Goal: Transaction & Acquisition: Obtain resource

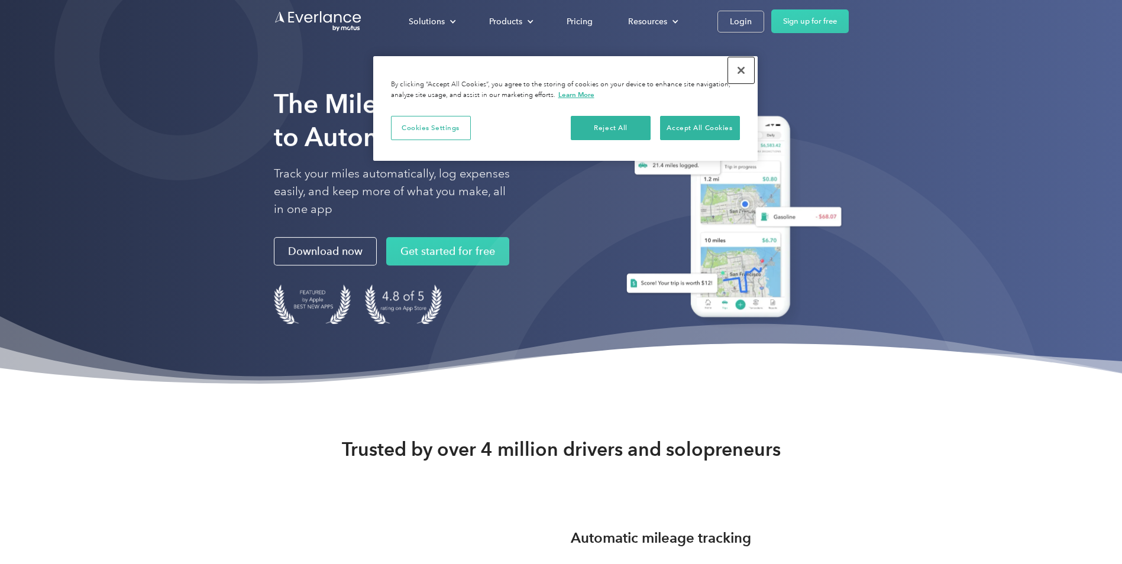
click at [743, 74] on button "Close" at bounding box center [741, 70] width 26 height 26
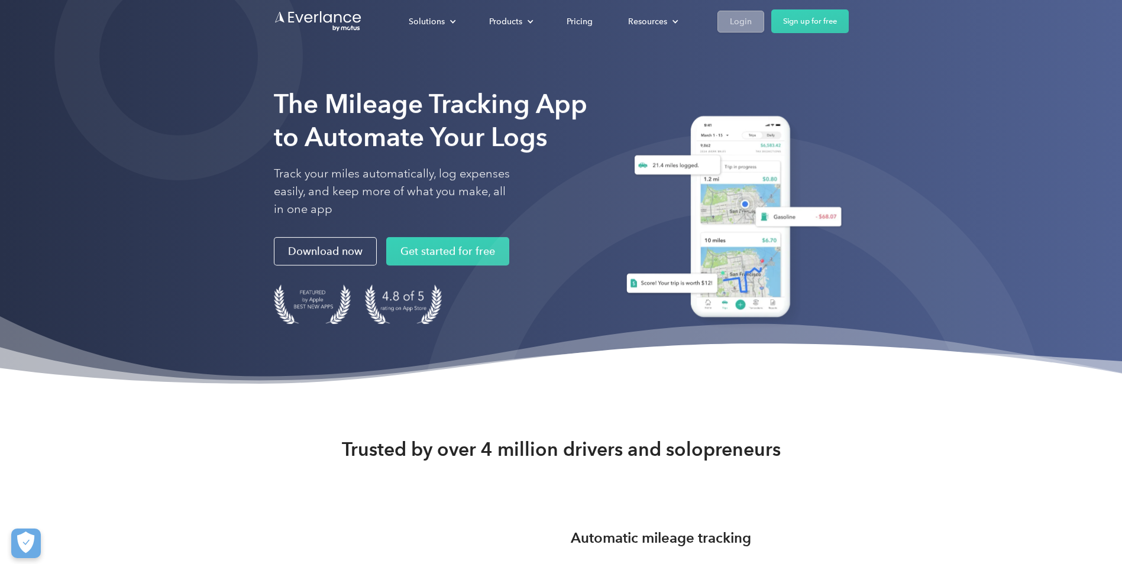
click at [738, 18] on div "Login" at bounding box center [741, 21] width 22 height 15
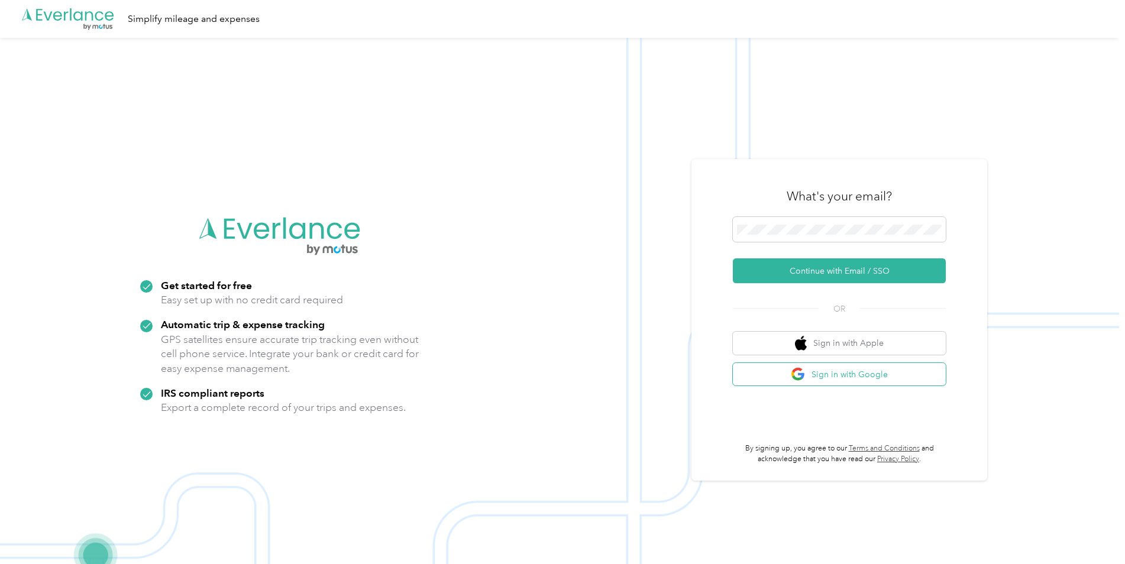
click at [764, 364] on button "Sign in with Google" at bounding box center [839, 374] width 213 height 23
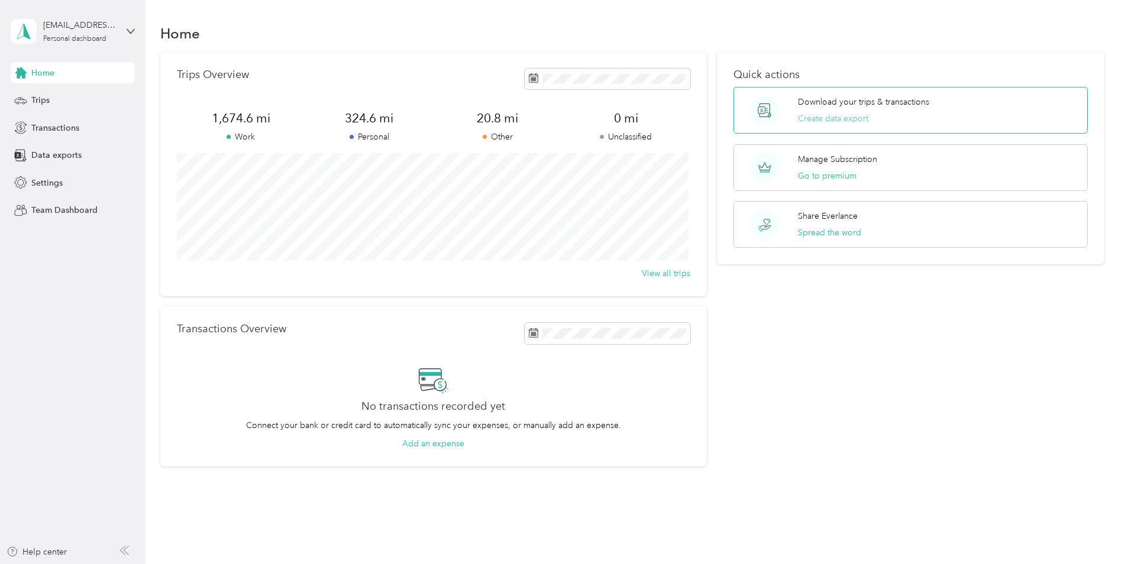
click at [831, 117] on button "Create data export" at bounding box center [833, 118] width 70 height 12
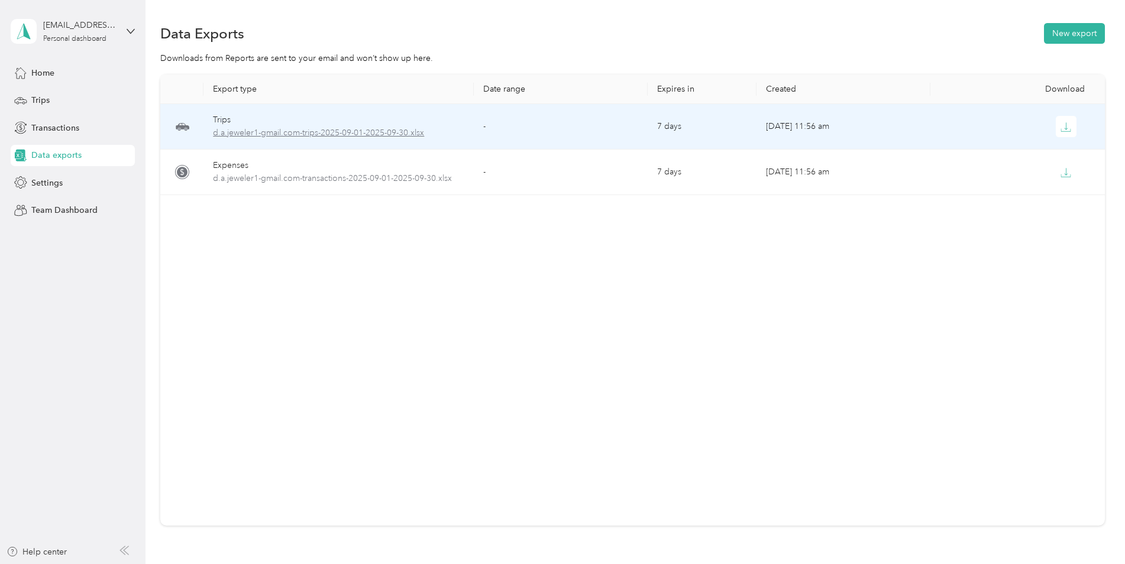
click at [355, 134] on span "d.a.jeweler1-gmail.com-trips-2025-09-01-2025-09-30.xlsx" at bounding box center [338, 133] width 251 height 13
click at [328, 132] on span "d.a.jeweler1-gmail.com-trips-2025-09-01-2025-09-30.xlsx" at bounding box center [338, 133] width 251 height 13
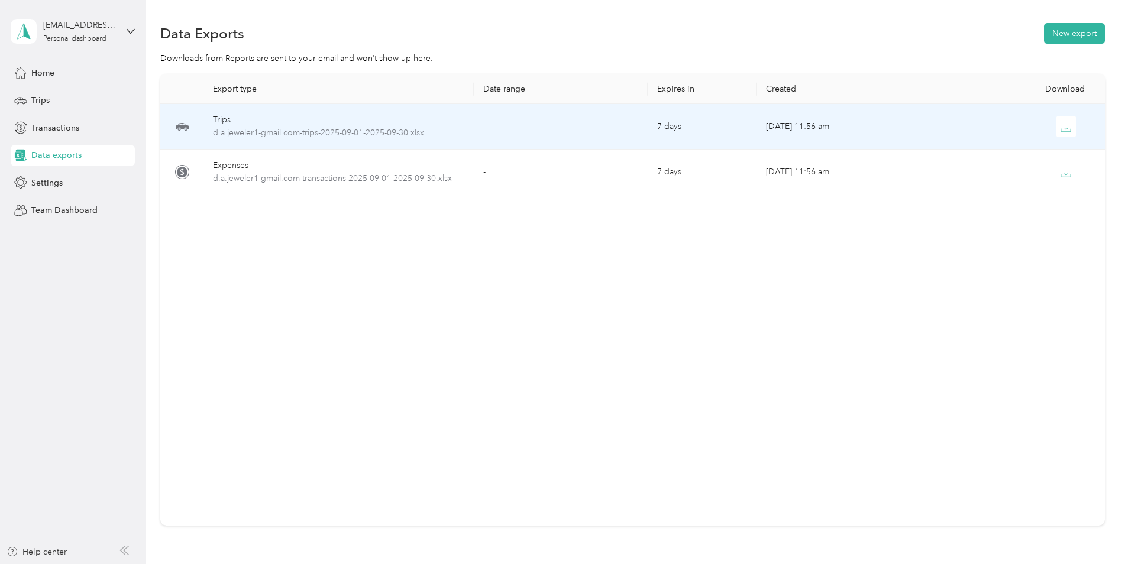
click at [789, 124] on td "Oct 01, 2025, 11:56 am" at bounding box center [843, 127] width 174 height 46
click at [1064, 127] on icon "button" at bounding box center [1065, 127] width 11 height 11
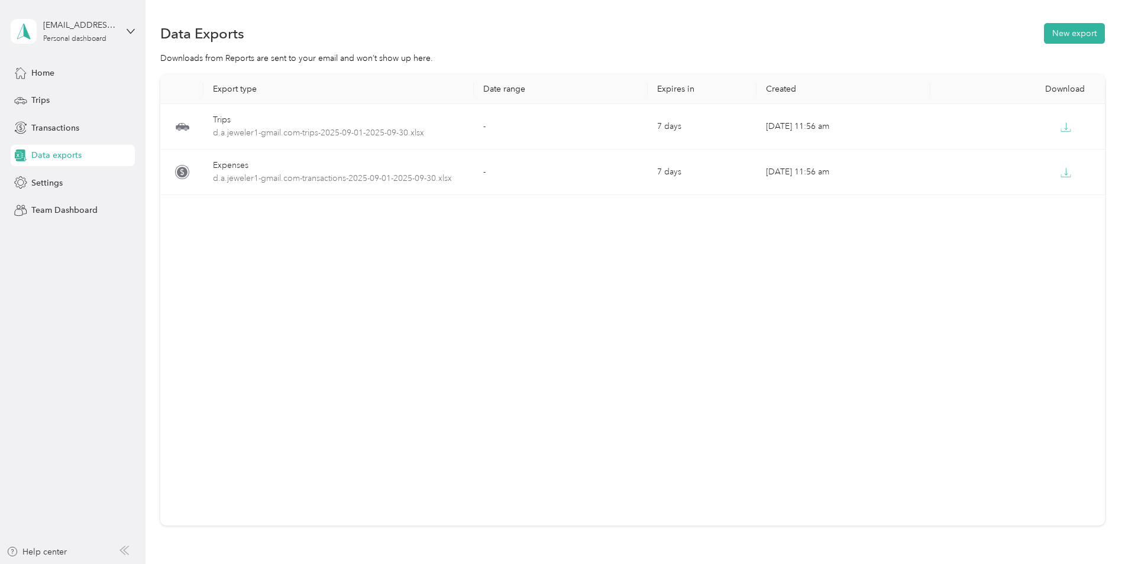
drag, startPoint x: 778, startPoint y: 32, endPoint x: 792, endPoint y: 24, distance: 15.9
click at [792, 24] on div "Data Exports New export" at bounding box center [632, 33] width 944 height 25
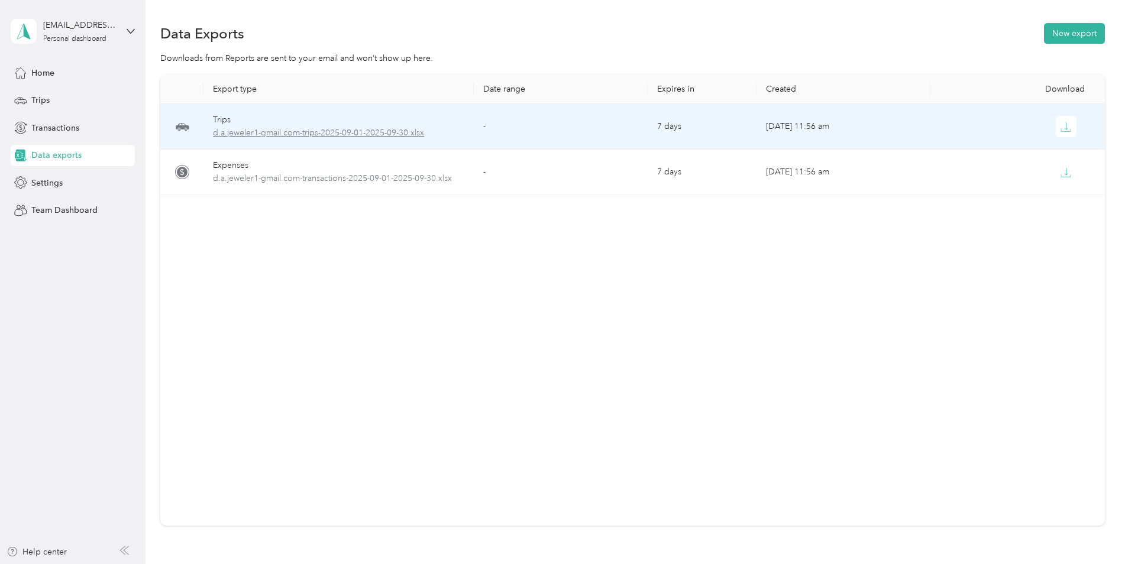
click at [278, 134] on span "d.a.jeweler1-gmail.com-trips-2025-09-01-2025-09-30.xlsx" at bounding box center [338, 133] width 251 height 13
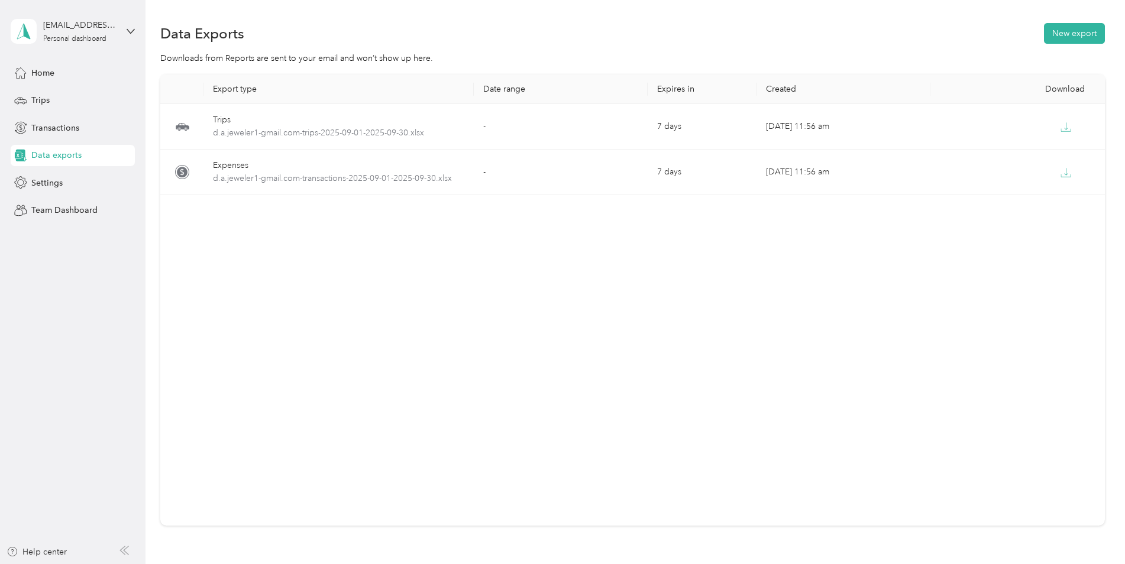
drag, startPoint x: 278, startPoint y: 134, endPoint x: 737, endPoint y: 423, distance: 542.3
click at [737, 423] on div "Export type Date range Expires in Created Download Trips d.a.jeweler1-gmail.com…" at bounding box center [632, 299] width 944 height 451
click at [127, 39] on div "d.a.jeweler1@gmail.com Personal dashboard" at bounding box center [73, 31] width 124 height 41
click at [87, 69] on div "You’re signed in as d.a.jeweler1@gmail.com Log out" at bounding box center [135, 82] width 249 height 67
click at [38, 100] on span "Trips" at bounding box center [40, 100] width 18 height 12
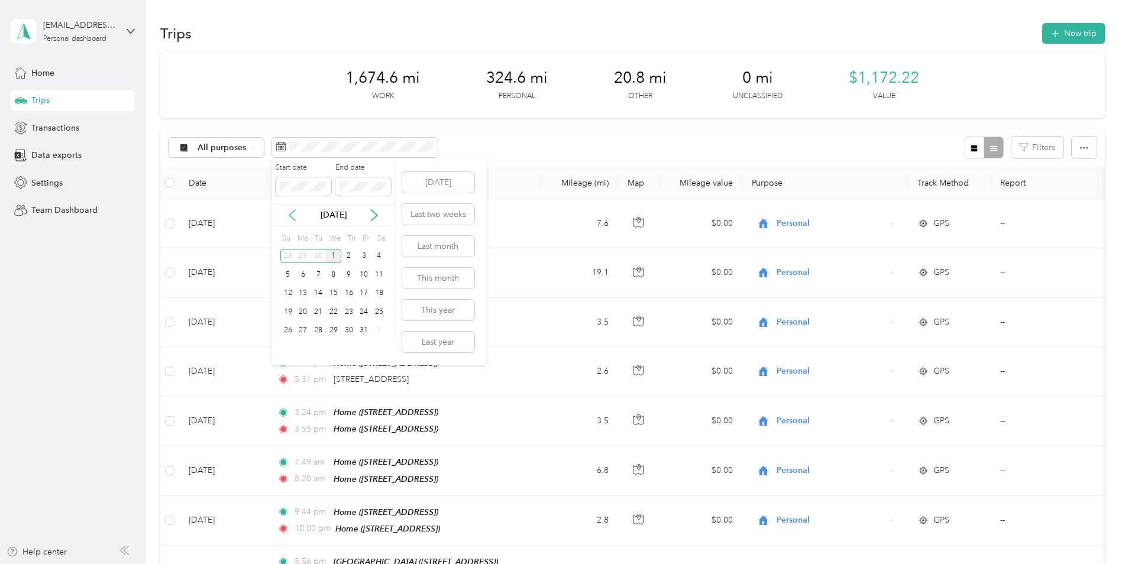
click at [291, 220] on icon at bounding box center [292, 215] width 12 height 12
click at [302, 261] on div "1" at bounding box center [303, 256] width 15 height 15
click at [319, 331] on div "30" at bounding box center [317, 330] width 15 height 15
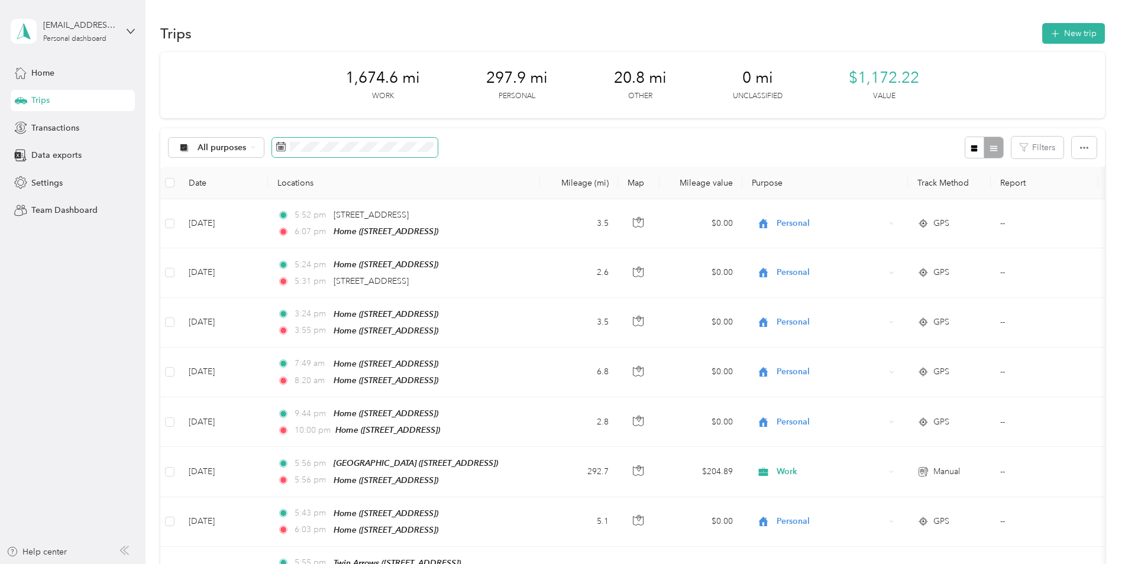
click at [390, 157] on span at bounding box center [355, 148] width 166 height 20
click at [404, 138] on span at bounding box center [355, 148] width 166 height 20
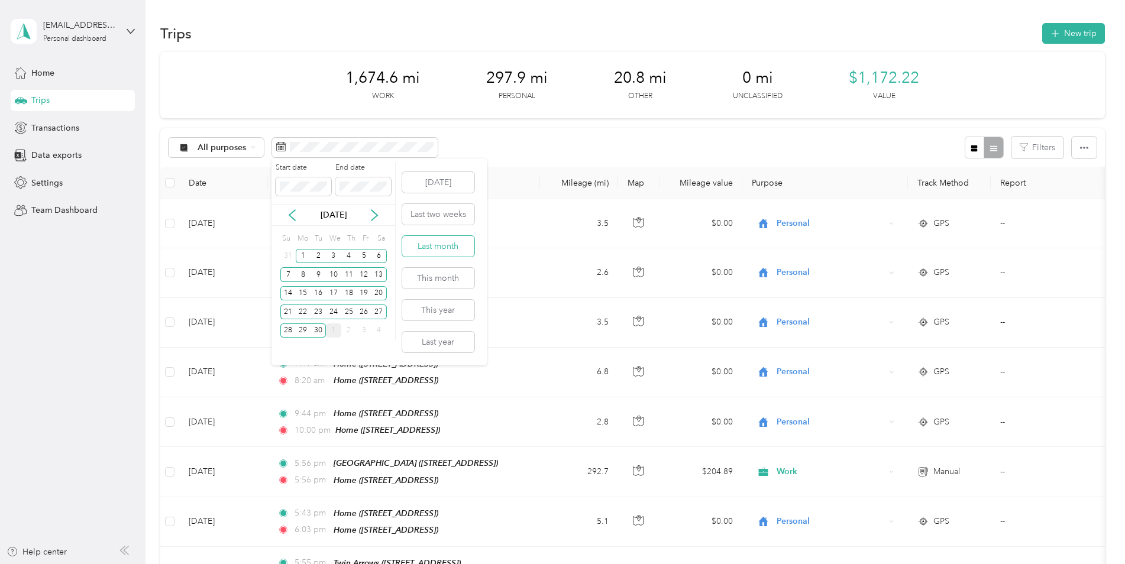
click at [432, 249] on button "Last month" at bounding box center [438, 246] width 72 height 21
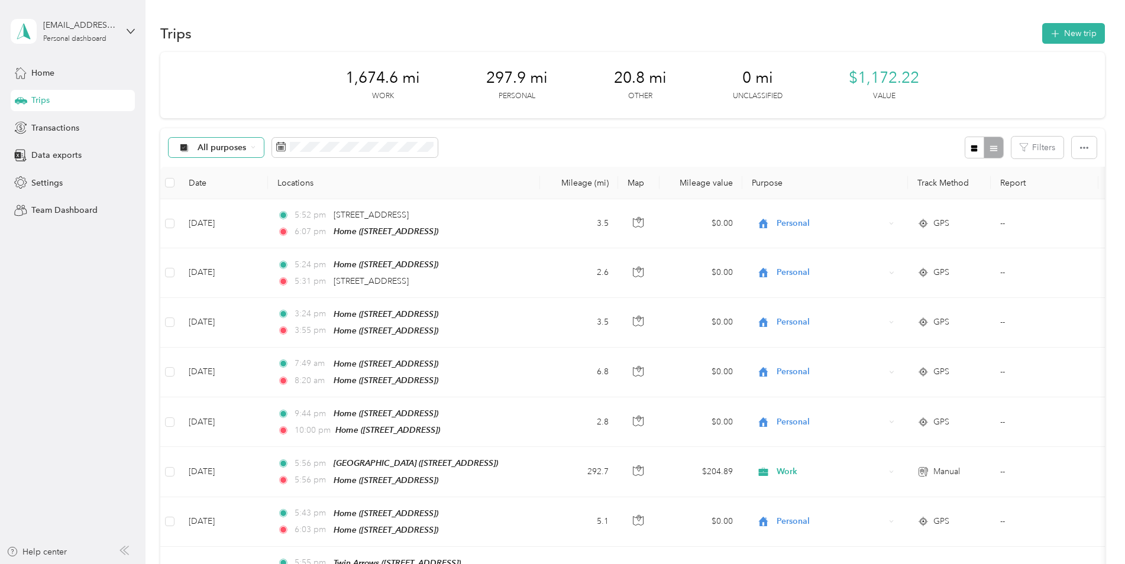
click at [231, 150] on span "All purposes" at bounding box center [221, 148] width 49 height 8
click at [219, 212] on li "Work" at bounding box center [215, 210] width 95 height 21
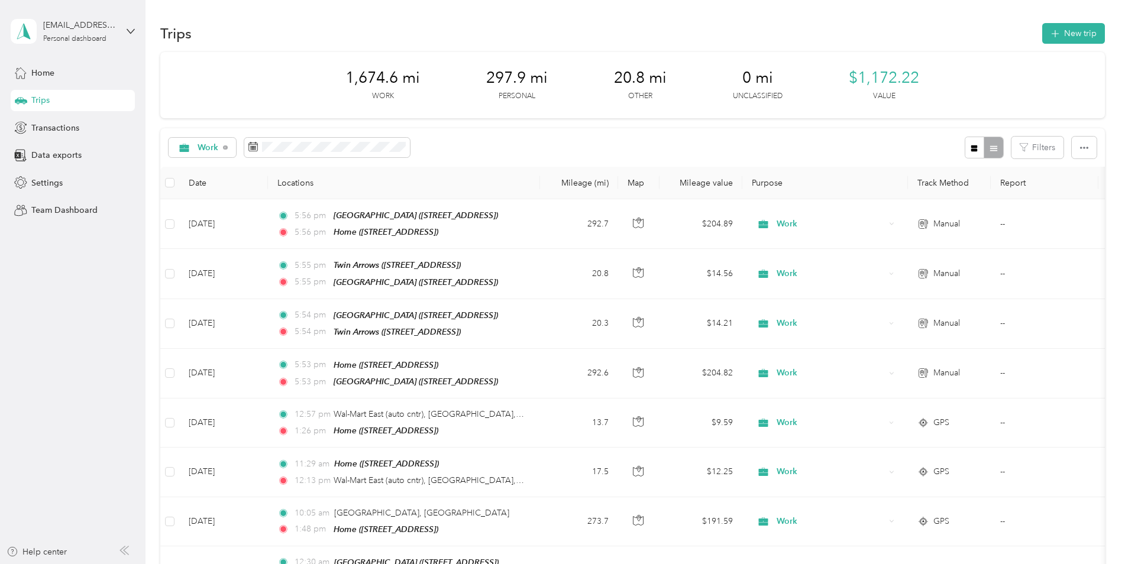
click at [991, 148] on div at bounding box center [983, 148] width 38 height 22
click at [1078, 141] on button "button" at bounding box center [1083, 148] width 25 height 22
click at [1059, 170] on span "Select all" at bounding box center [1067, 170] width 33 height 10
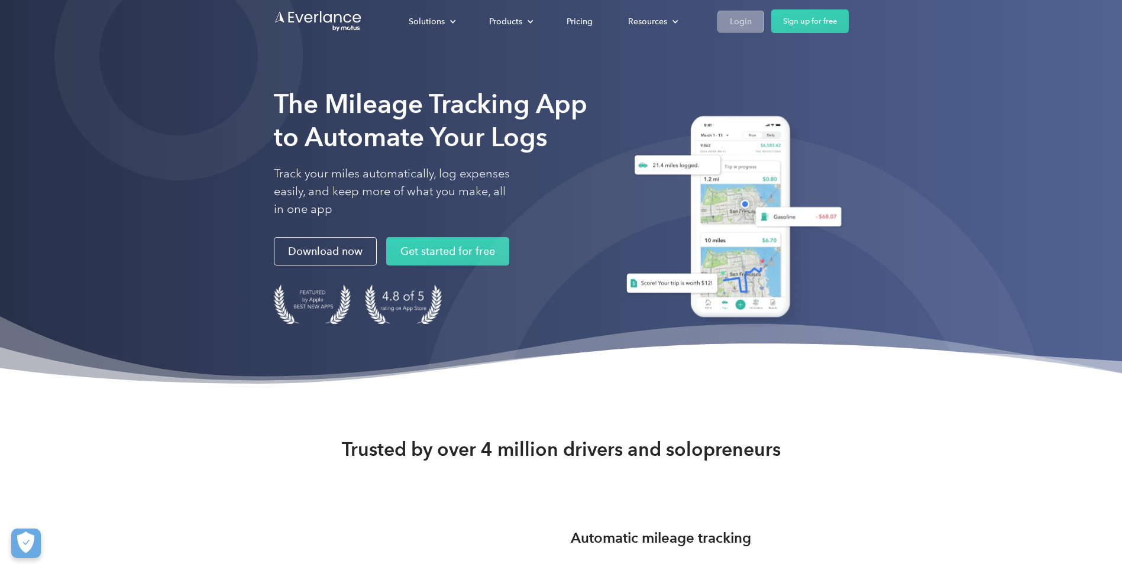
click at [737, 23] on div "Login" at bounding box center [741, 21] width 22 height 15
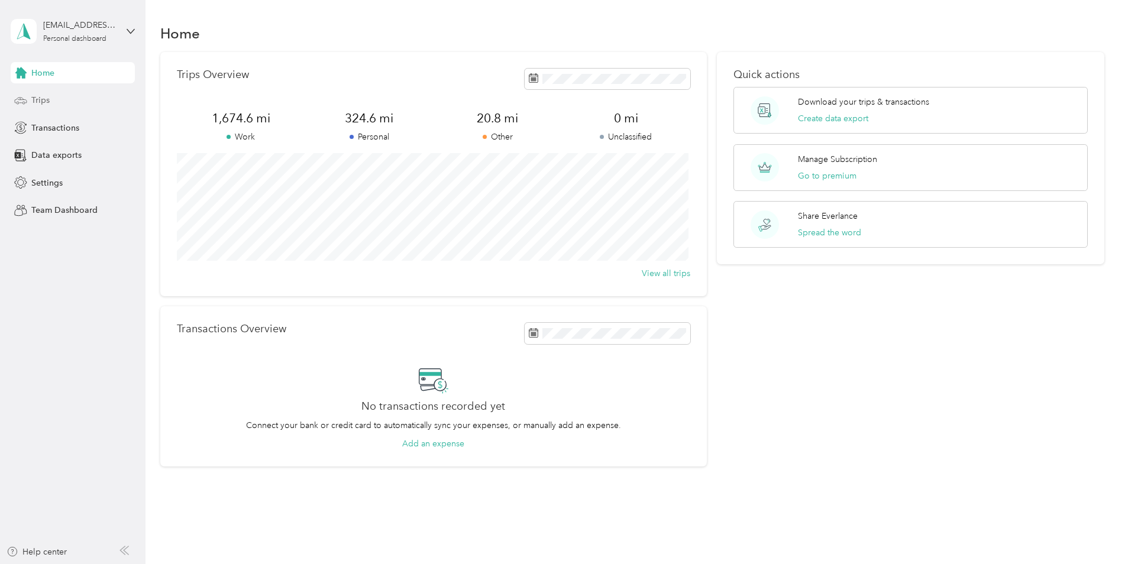
click at [50, 101] on div "Trips" at bounding box center [73, 100] width 124 height 21
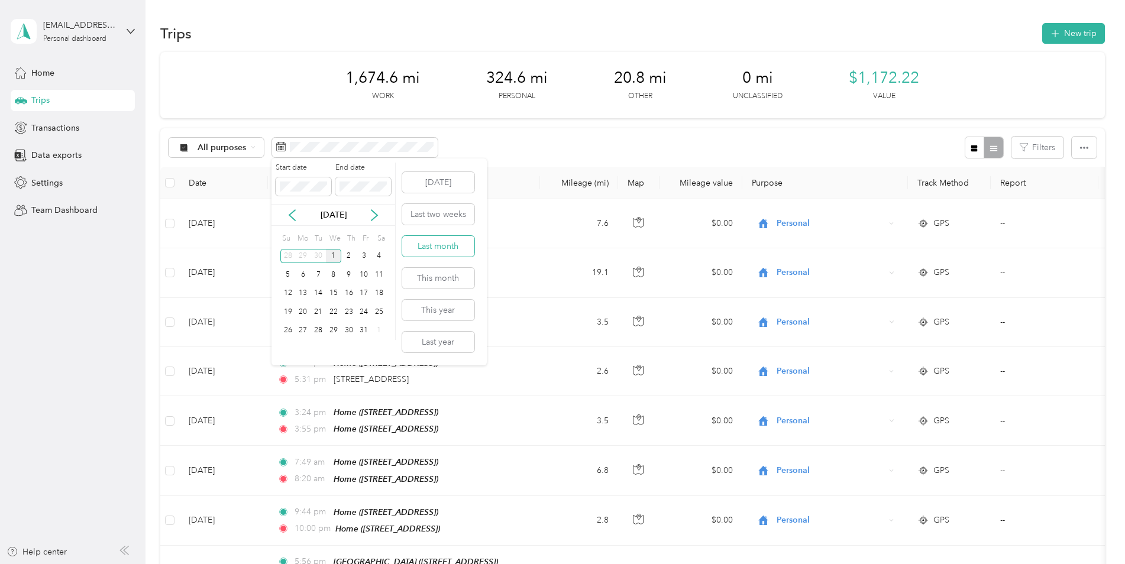
click at [438, 252] on button "Last month" at bounding box center [438, 246] width 72 height 21
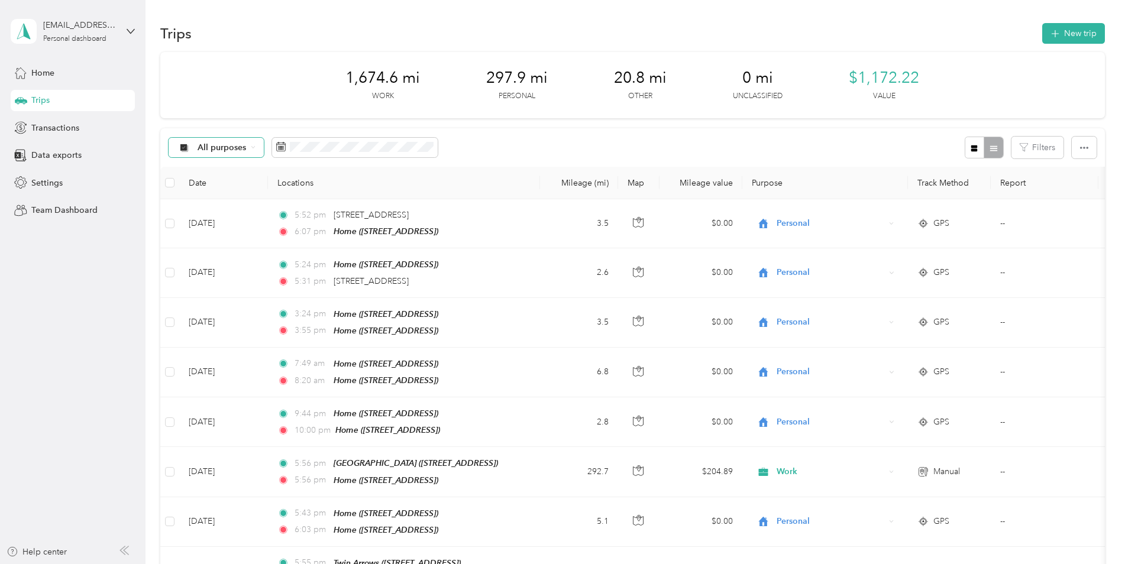
click at [227, 144] on span "All purposes" at bounding box center [221, 148] width 49 height 8
click at [212, 205] on span "Work" at bounding box center [225, 210] width 57 height 12
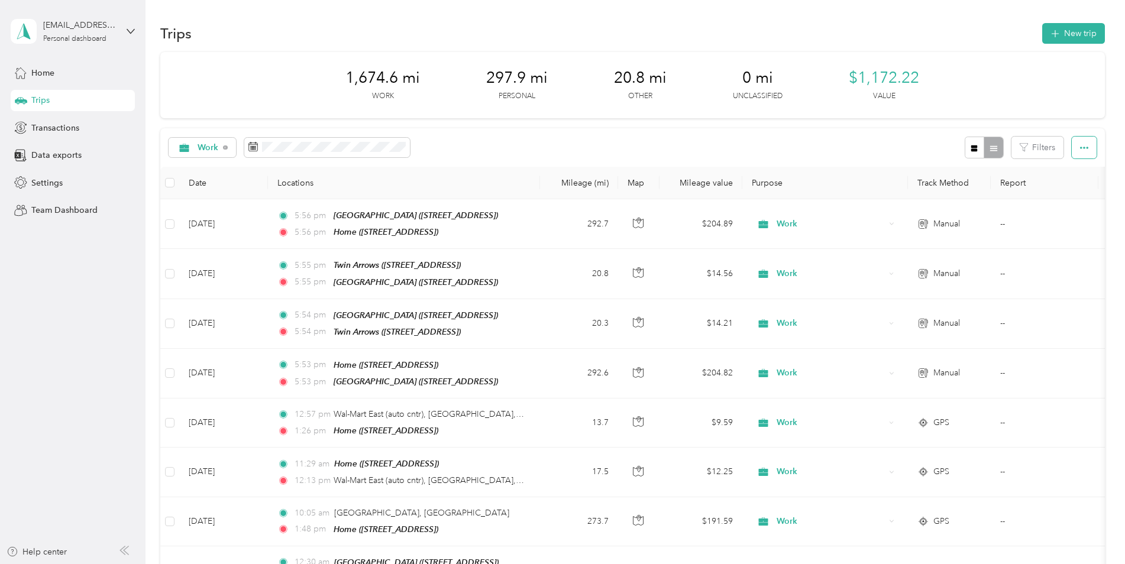
click at [1075, 149] on button "button" at bounding box center [1083, 148] width 25 height 22
click at [1062, 196] on div "Export" at bounding box center [1067, 190] width 33 height 12
click at [1062, 190] on span "Export" at bounding box center [1063, 191] width 25 height 10
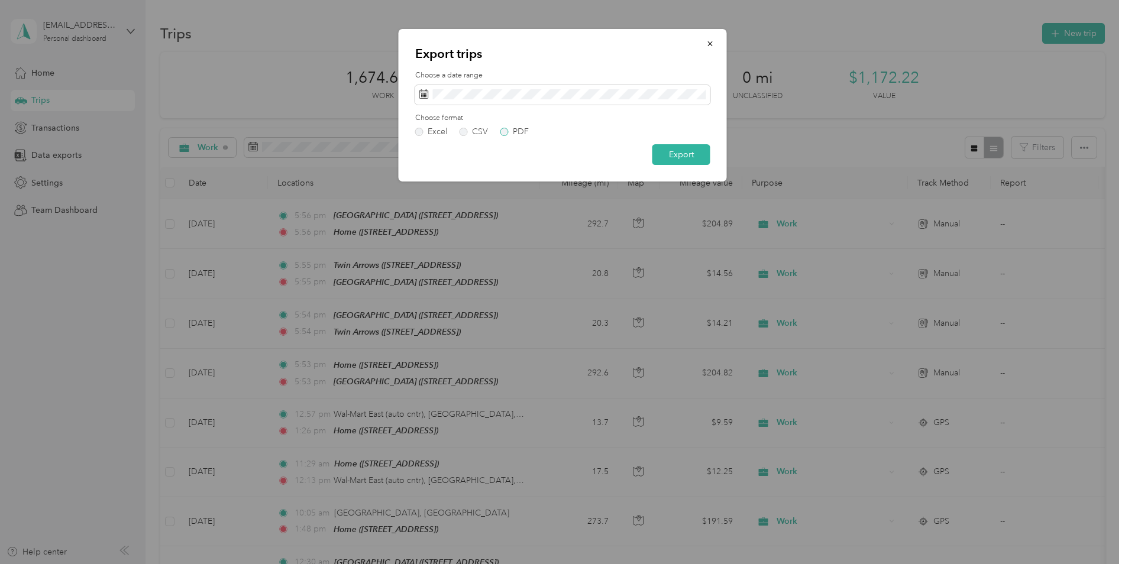
click at [505, 132] on label "PDF" at bounding box center [514, 132] width 28 height 8
click at [666, 158] on button "Export" at bounding box center [681, 154] width 58 height 21
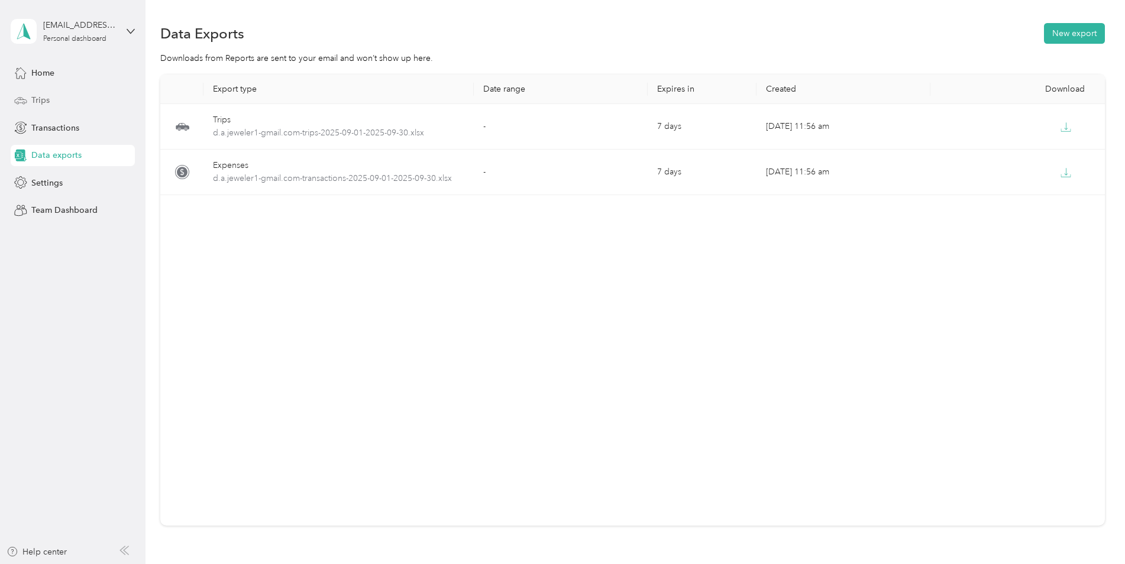
click at [51, 104] on div "Trips" at bounding box center [73, 100] width 124 height 21
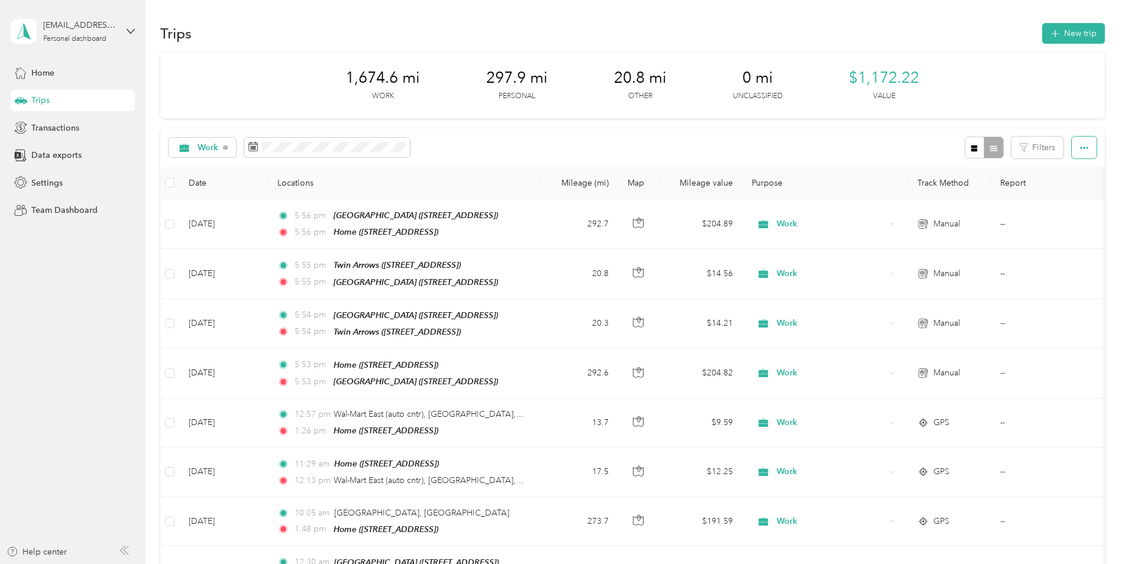
click at [1081, 151] on icon "button" at bounding box center [1084, 148] width 8 height 8
click at [1067, 188] on span "Export" at bounding box center [1063, 191] width 25 height 10
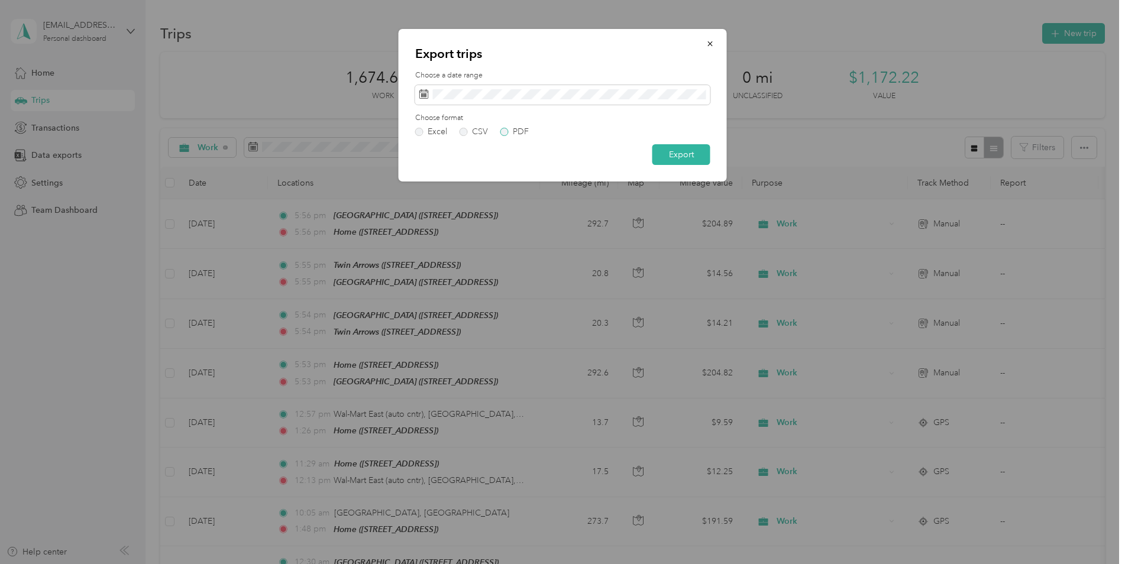
click at [504, 129] on label "PDF" at bounding box center [514, 132] width 28 height 8
click at [667, 156] on button "Export" at bounding box center [681, 154] width 58 height 21
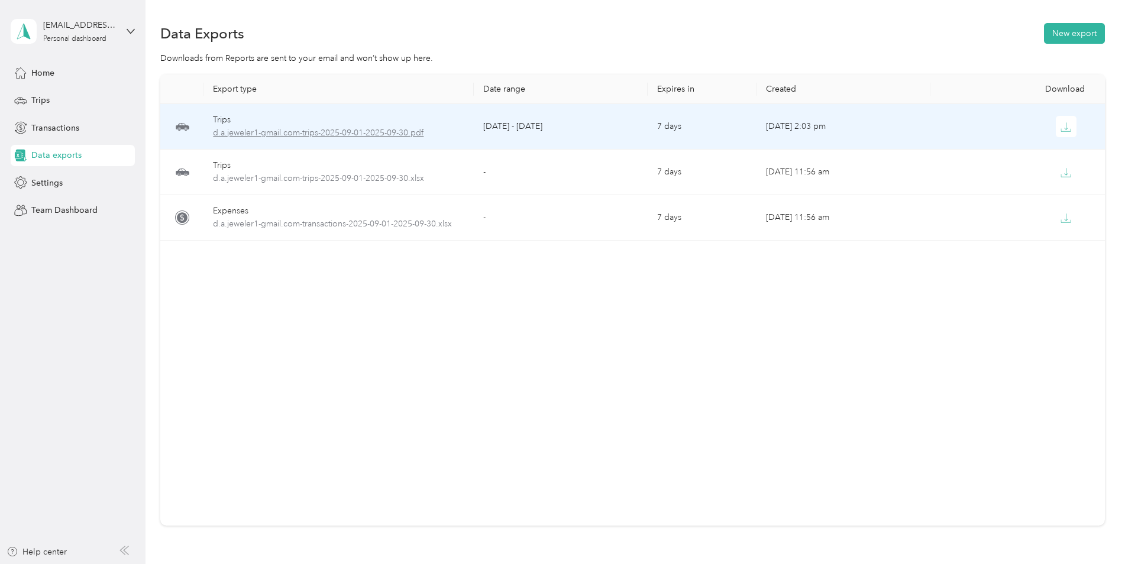
click at [334, 136] on span "d.a.jeweler1-gmail.com-trips-2025-09-01-2025-09-30.pdf" at bounding box center [338, 133] width 251 height 13
click at [335, 135] on span "d.a.jeweler1-gmail.com-trips-2025-09-01-2025-09-30.pdf" at bounding box center [338, 133] width 251 height 13
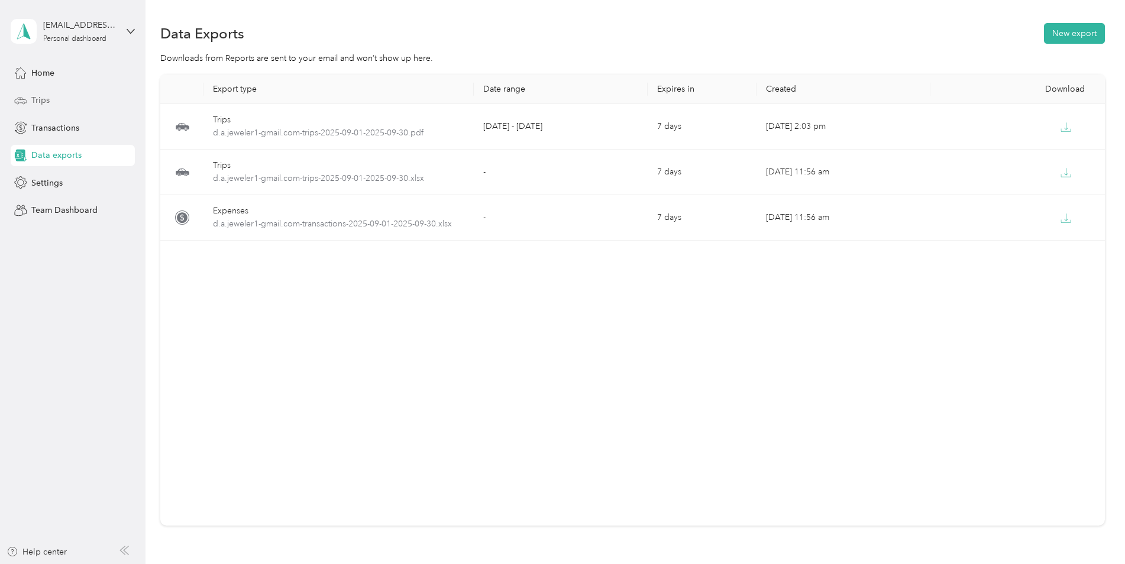
click at [60, 103] on div "Trips" at bounding box center [73, 100] width 124 height 21
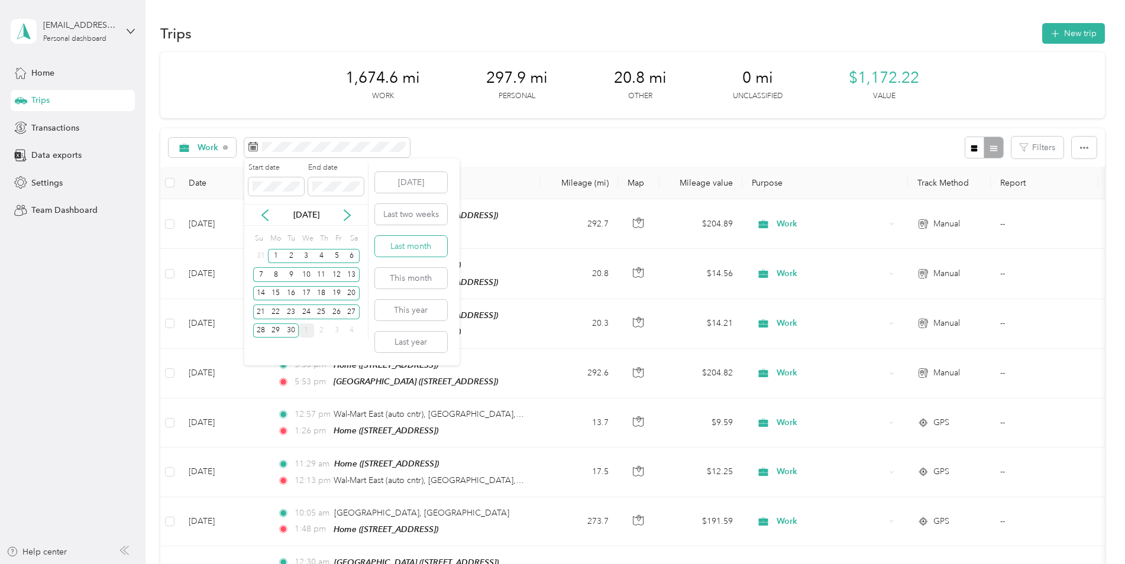
click at [432, 245] on button "Last month" at bounding box center [411, 246] width 72 height 21
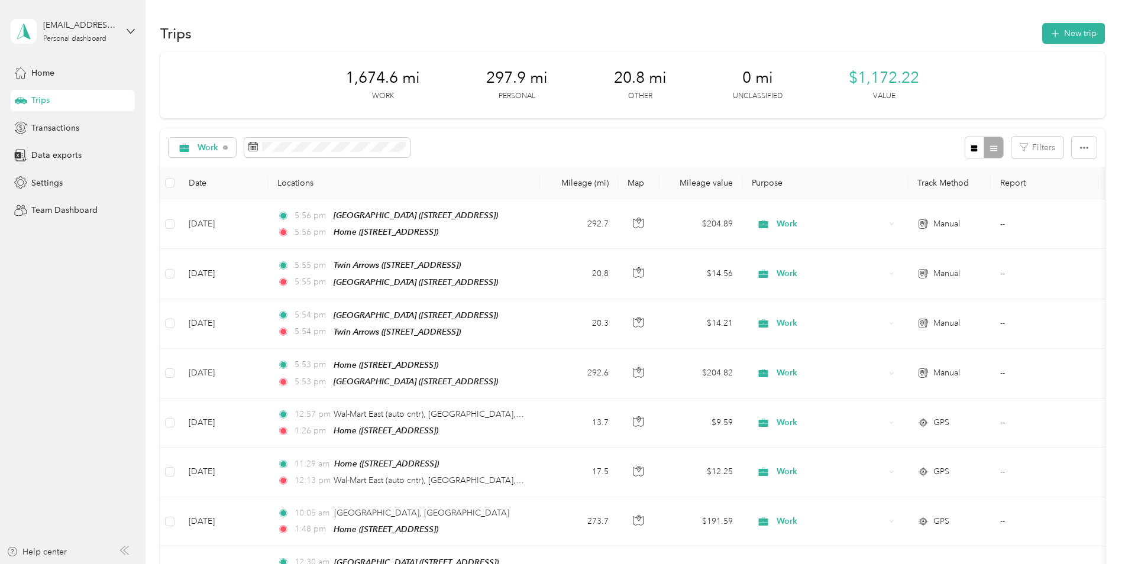
click at [982, 147] on div at bounding box center [983, 148] width 38 height 22
click at [965, 144] on button "button" at bounding box center [974, 148] width 20 height 22
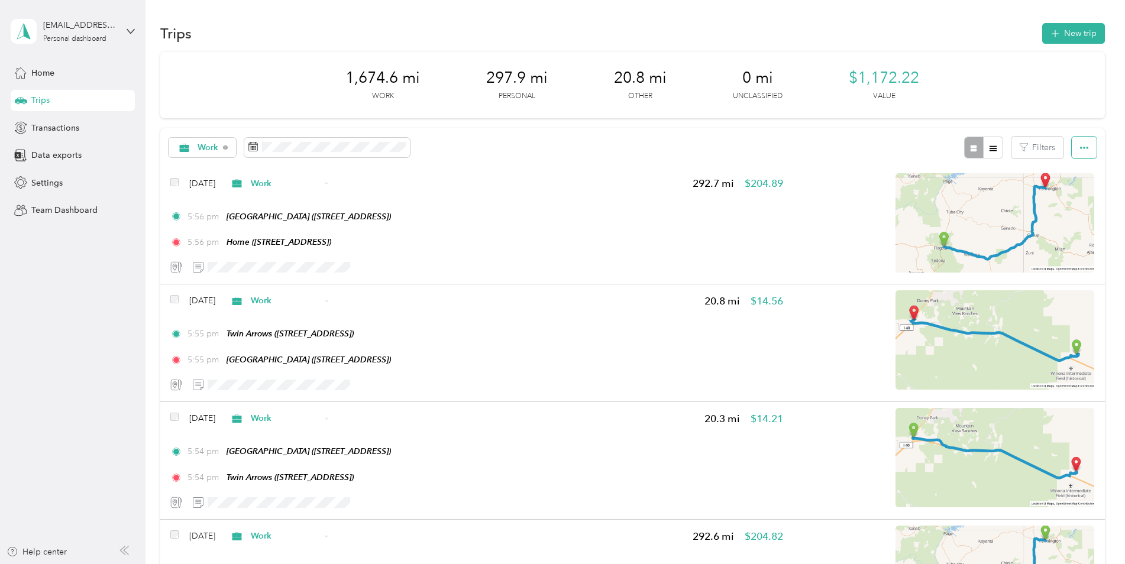
click at [1085, 155] on button "button" at bounding box center [1083, 148] width 25 height 22
click at [1071, 189] on span "Export" at bounding box center [1063, 191] width 25 height 10
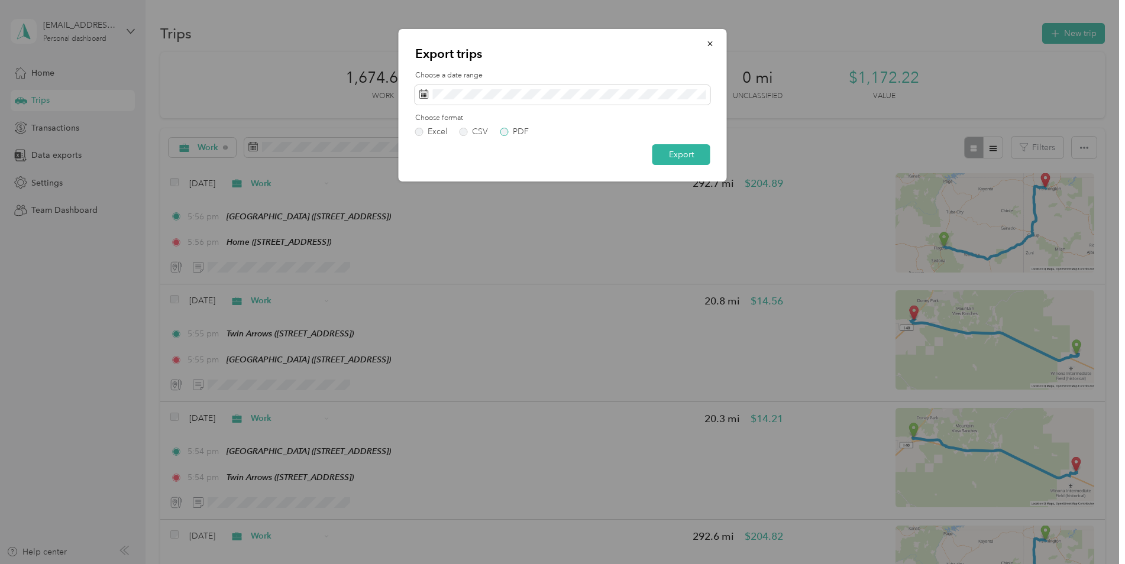
click at [502, 131] on label "PDF" at bounding box center [514, 132] width 28 height 8
click at [669, 157] on button "Export" at bounding box center [681, 154] width 58 height 21
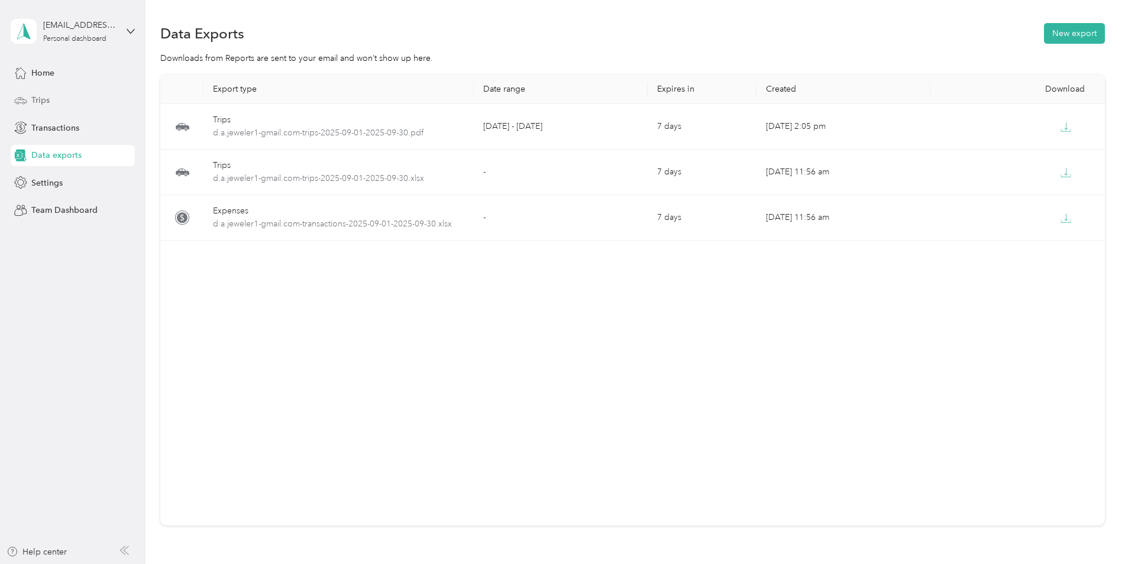
click at [46, 99] on span "Trips" at bounding box center [40, 100] width 18 height 12
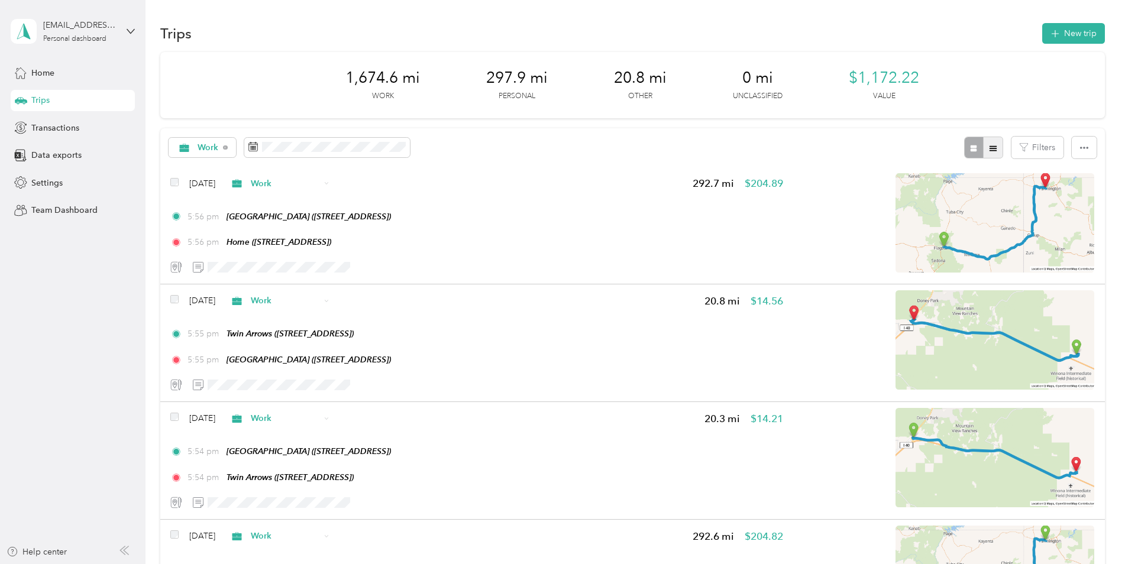
click at [992, 149] on icon "button" at bounding box center [993, 148] width 8 height 8
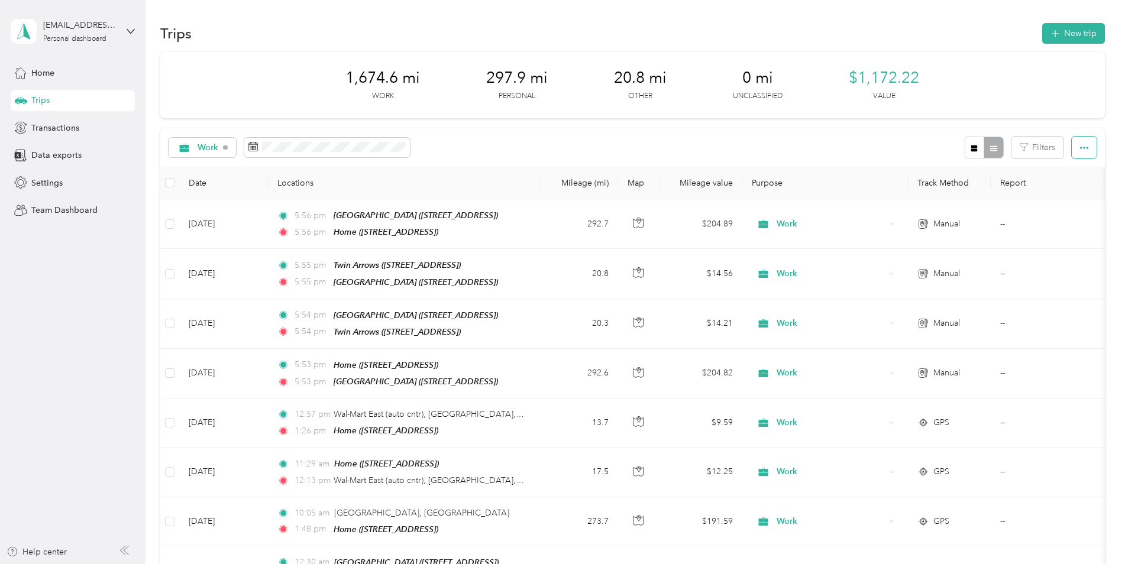
click at [1080, 150] on icon "button" at bounding box center [1084, 148] width 8 height 8
click at [1058, 193] on span "Export" at bounding box center [1063, 191] width 25 height 10
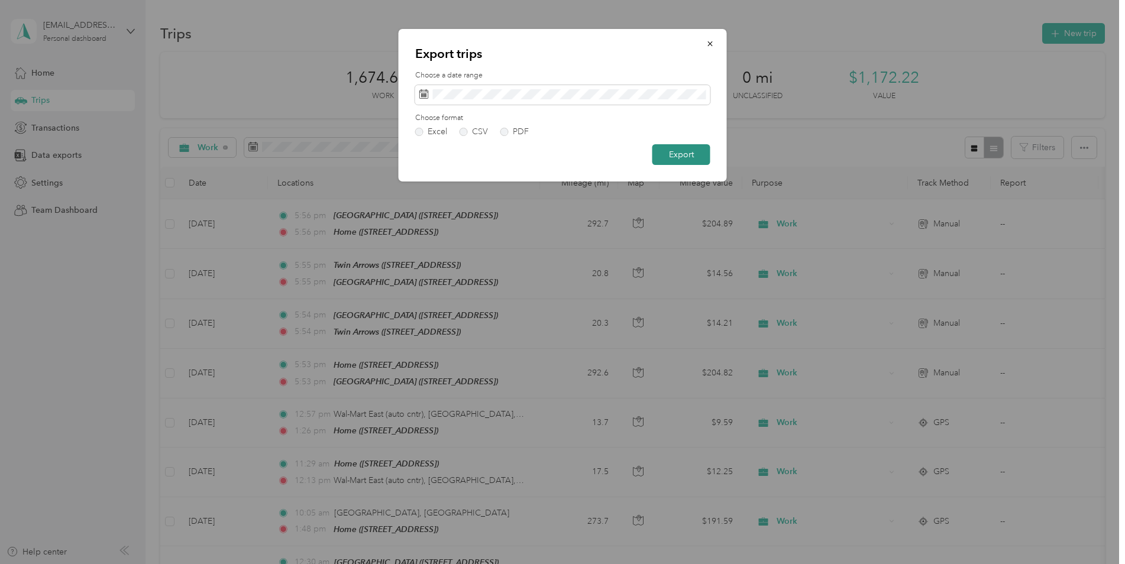
click at [680, 153] on button "Export" at bounding box center [681, 154] width 58 height 21
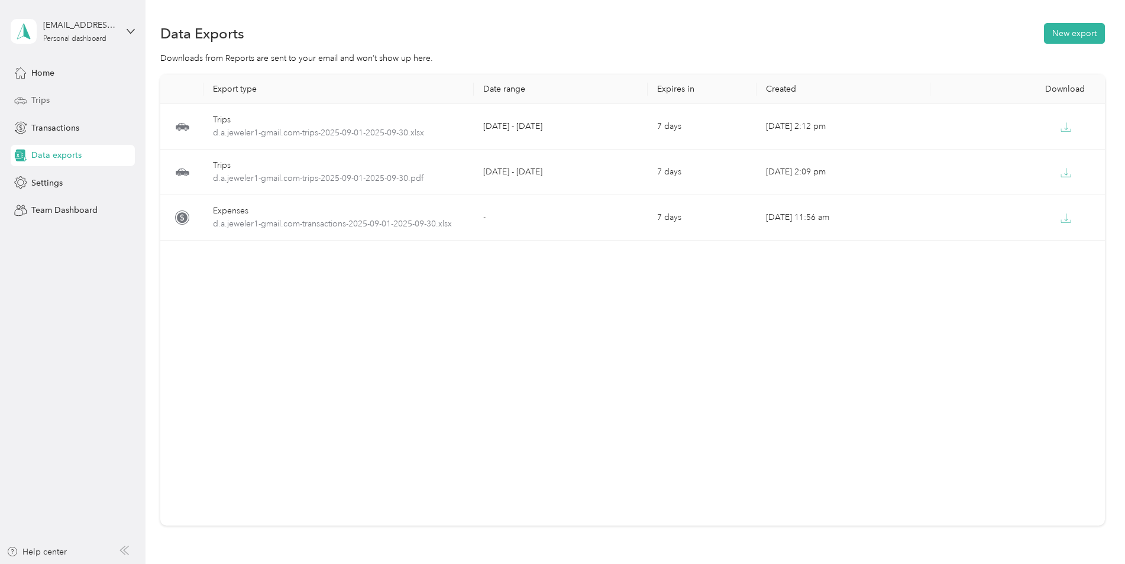
click at [59, 103] on div "Trips" at bounding box center [73, 100] width 124 height 21
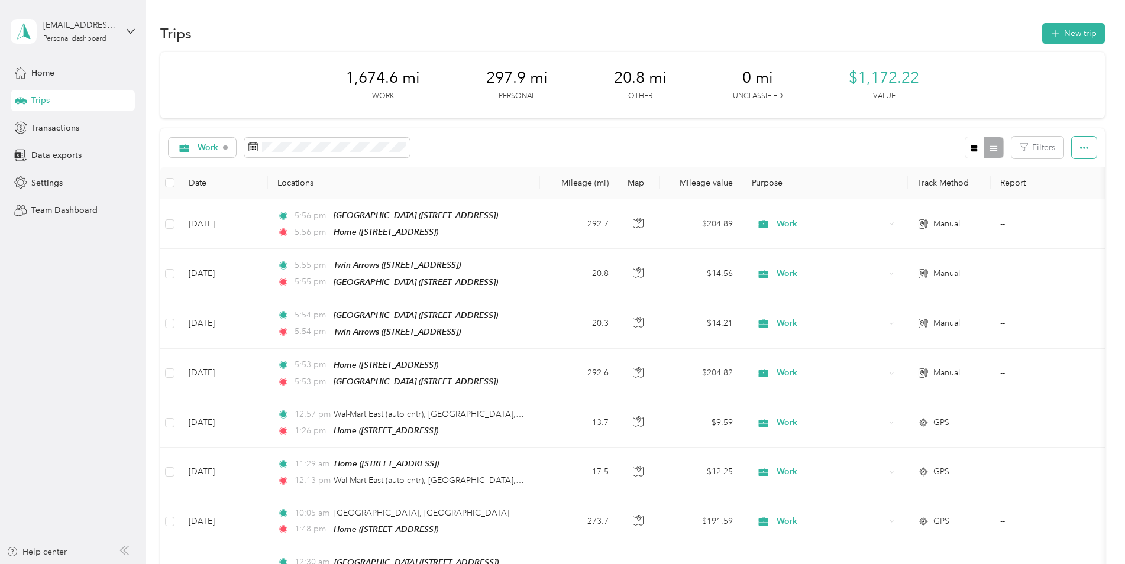
click at [1084, 147] on icon "button" at bounding box center [1084, 148] width 8 height 2
click at [1068, 196] on div "Export" at bounding box center [1067, 190] width 33 height 12
click at [1076, 189] on div "Export" at bounding box center [1067, 190] width 33 height 12
click at [1062, 189] on span "Export" at bounding box center [1063, 191] width 25 height 10
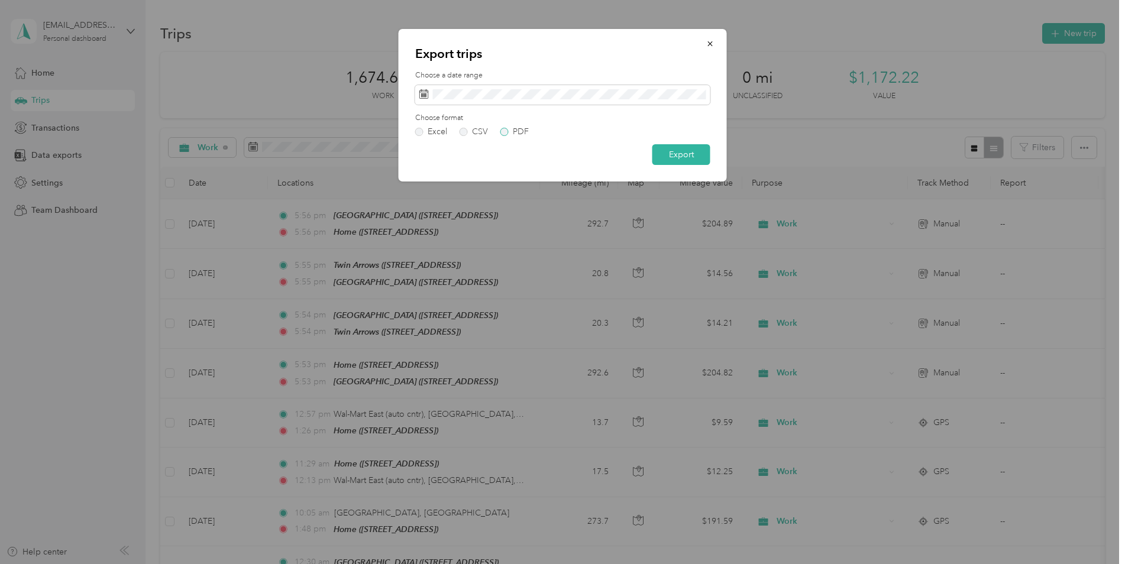
click at [508, 133] on label "PDF" at bounding box center [514, 132] width 28 height 8
click at [669, 162] on button "Export" at bounding box center [681, 154] width 58 height 21
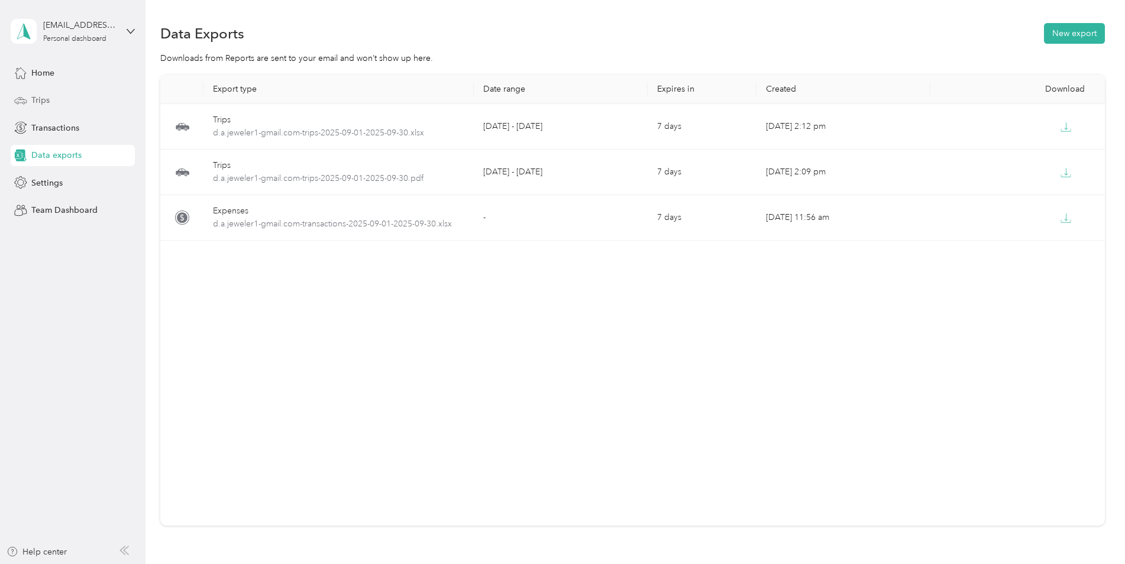
click at [66, 105] on div "Trips" at bounding box center [73, 100] width 124 height 21
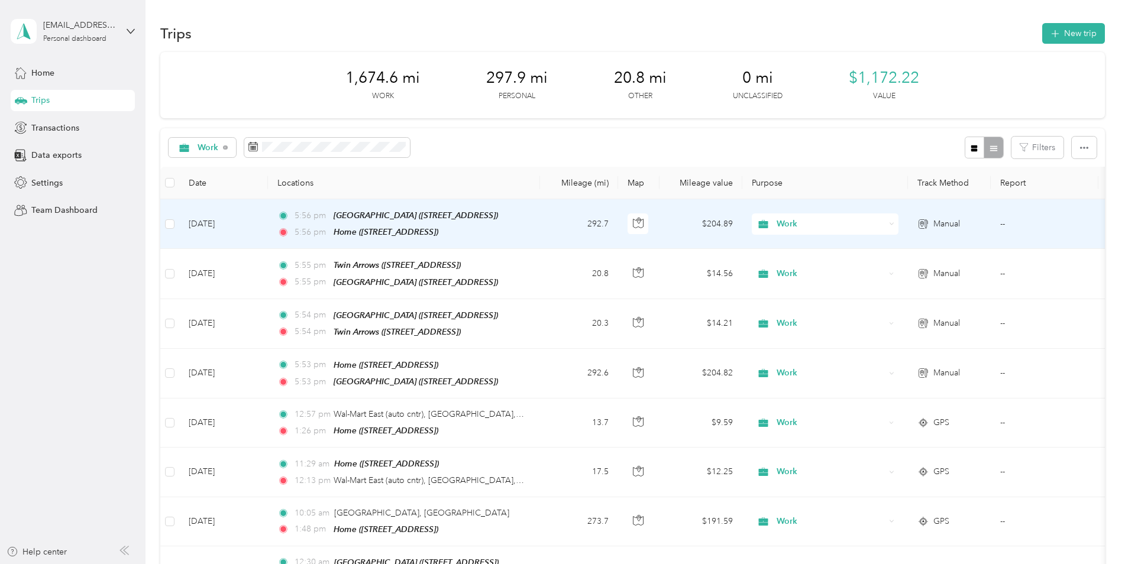
click at [730, 223] on td "$204.89" at bounding box center [700, 224] width 83 height 50
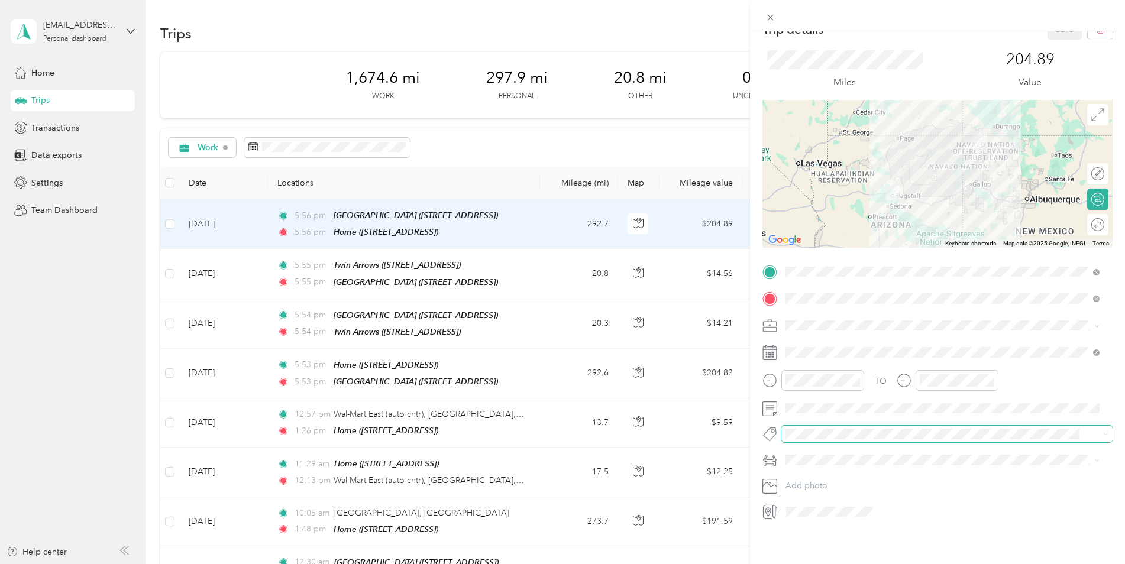
scroll to position [30, 0]
click at [814, 474] on li "Dodge Caravan" at bounding box center [942, 465] width 322 height 21
click at [51, 64] on div "Trip details Save This trip cannot be edited because it is either under review,…" at bounding box center [562, 282] width 1125 height 564
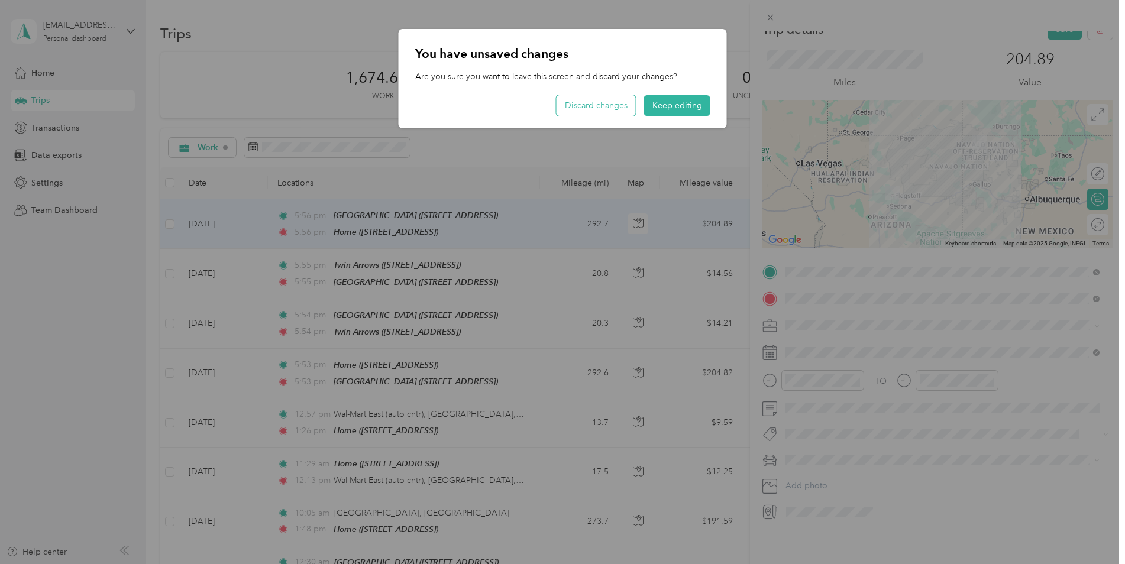
click at [607, 110] on button "Discard changes" at bounding box center [595, 105] width 79 height 21
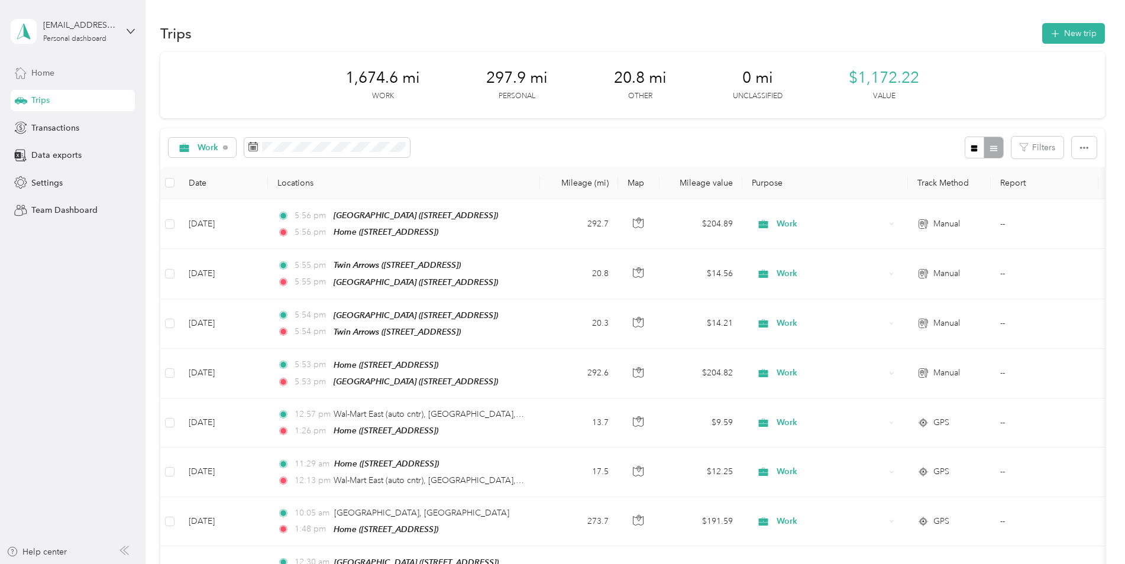
click at [46, 77] on span "Home" at bounding box center [42, 73] width 23 height 12
